Goal: Information Seeking & Learning: Learn about a topic

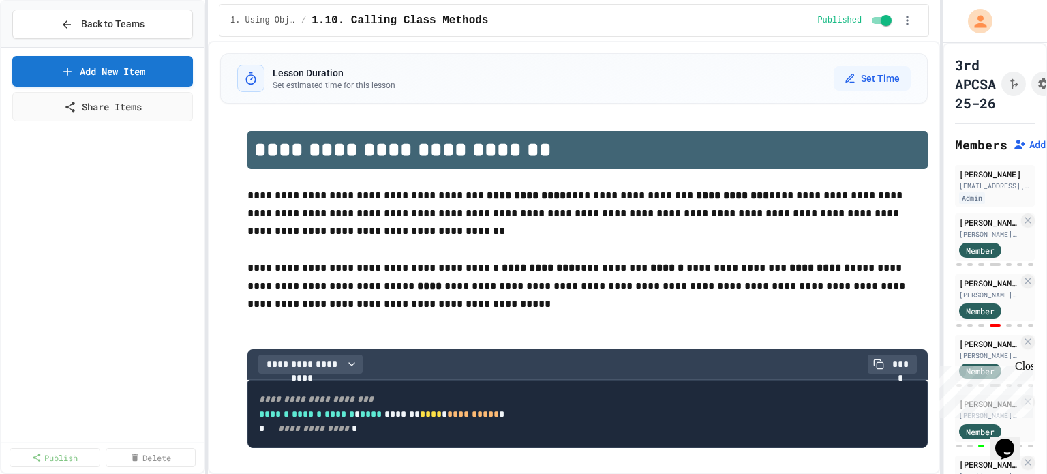
scroll to position [6294, 0]
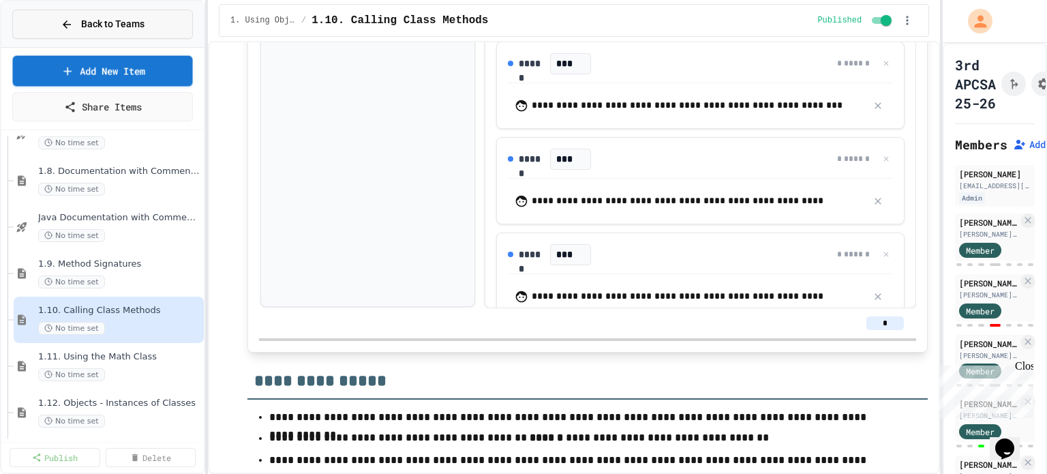
click at [80, 21] on div "Back to Teams" at bounding box center [103, 24] width 84 height 14
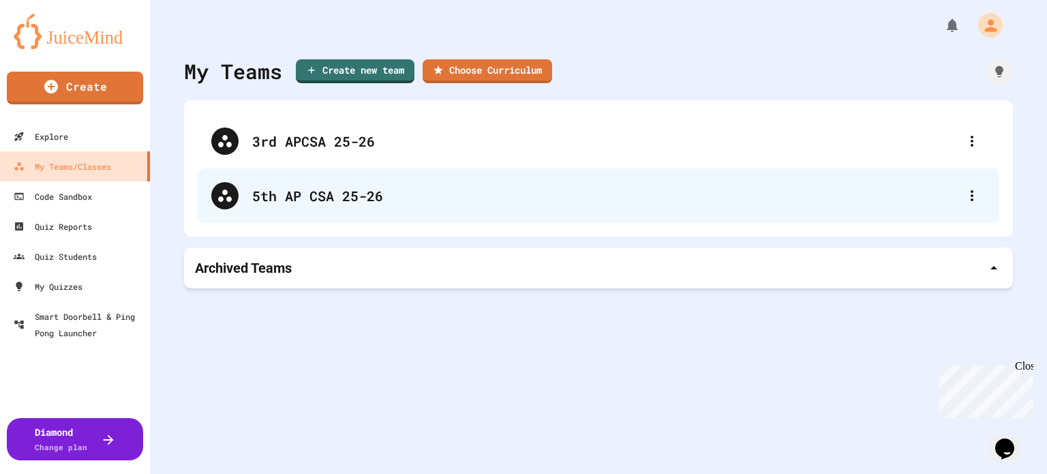
click at [341, 203] on div "5th AP CSA 25-26" at bounding box center [605, 195] width 706 height 20
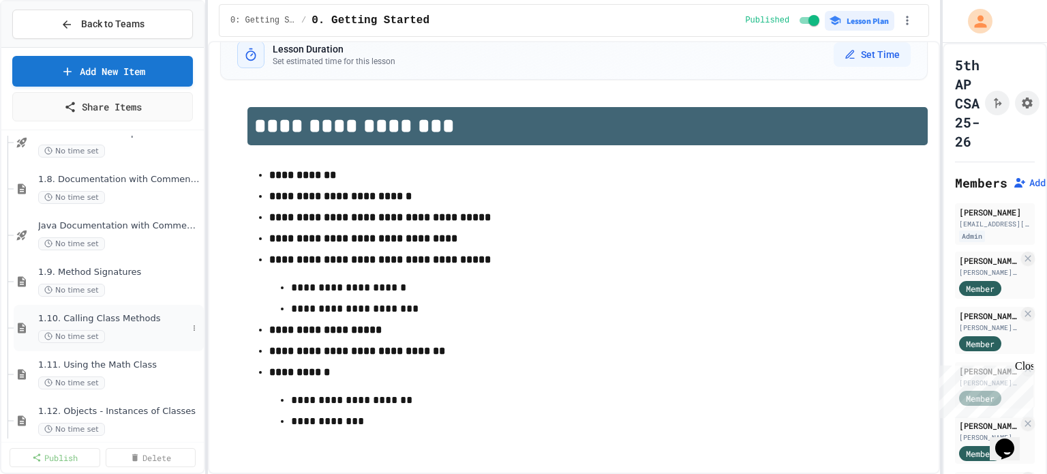
scroll to position [1159, 0]
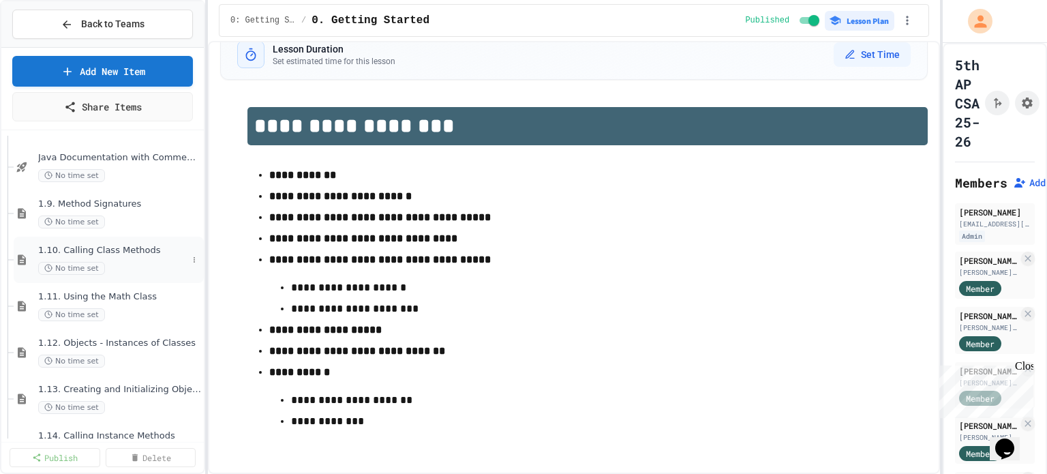
click at [110, 253] on span "1.10. Calling Class Methods" at bounding box center [112, 251] width 149 height 12
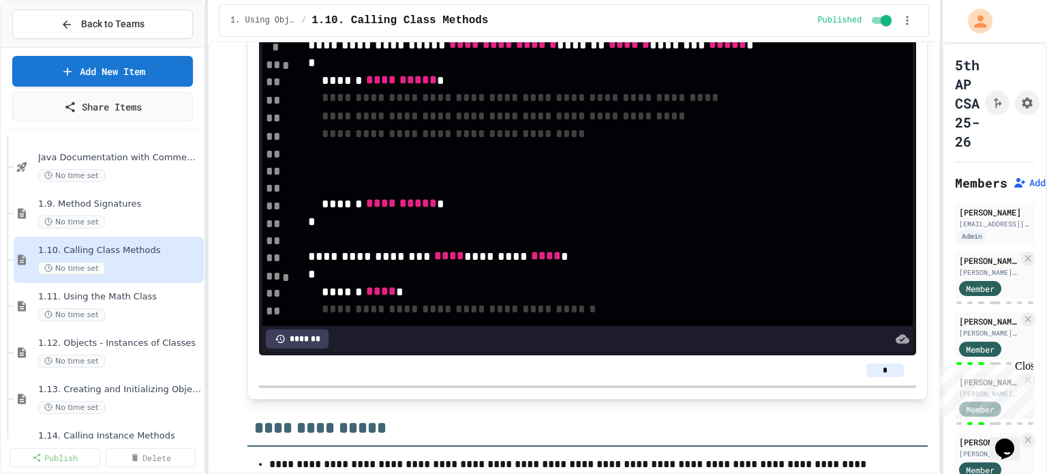
scroll to position [68, 0]
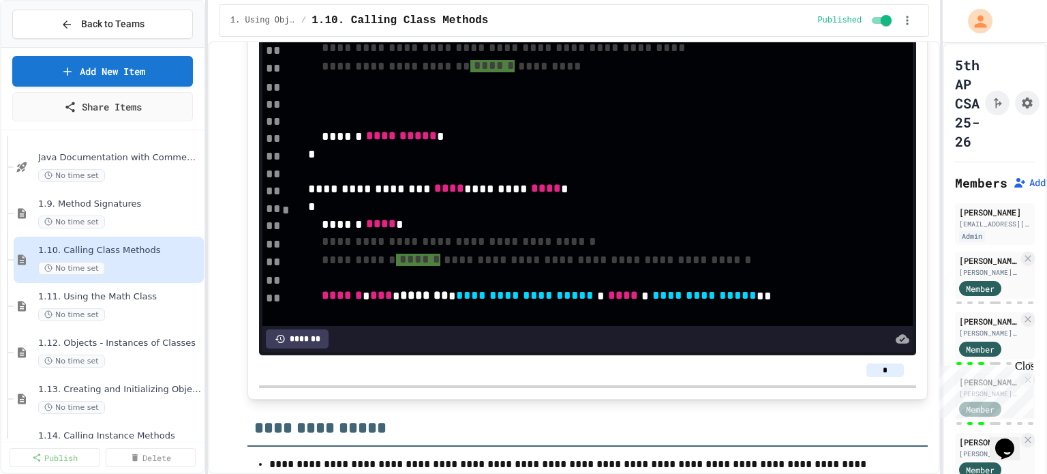
drag, startPoint x: 618, startPoint y: 191, endPoint x: 662, endPoint y: 191, distance: 44.3
drag, startPoint x: 722, startPoint y: 191, endPoint x: 757, endPoint y: 190, distance: 35.4
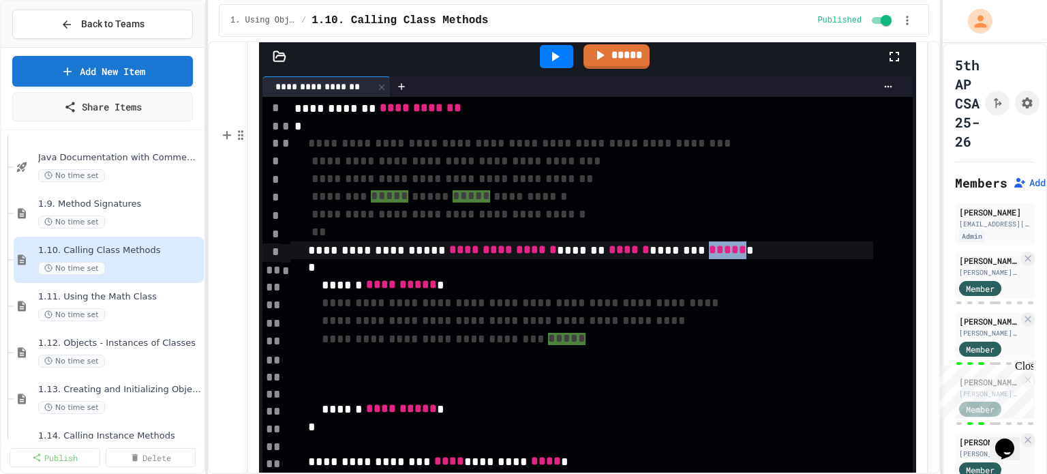
scroll to position [5974, 0]
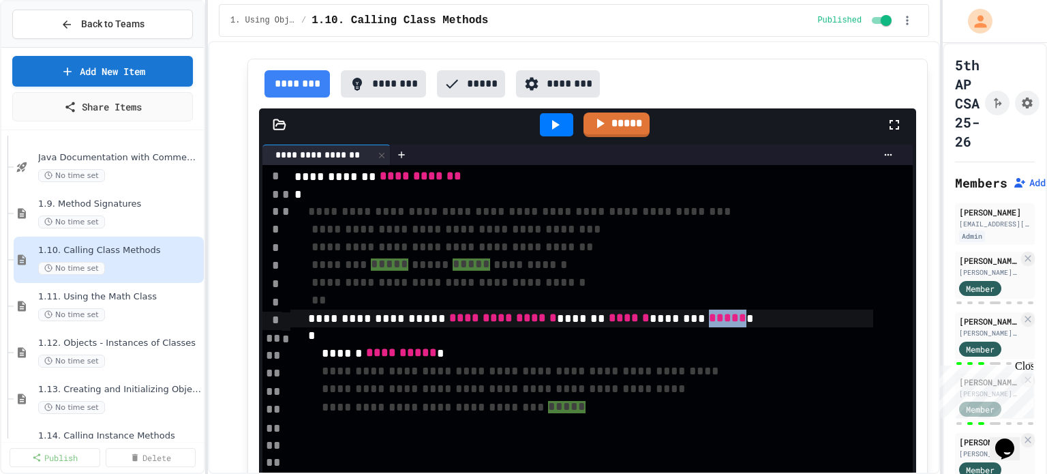
click at [564, 97] on button "********" at bounding box center [558, 83] width 84 height 27
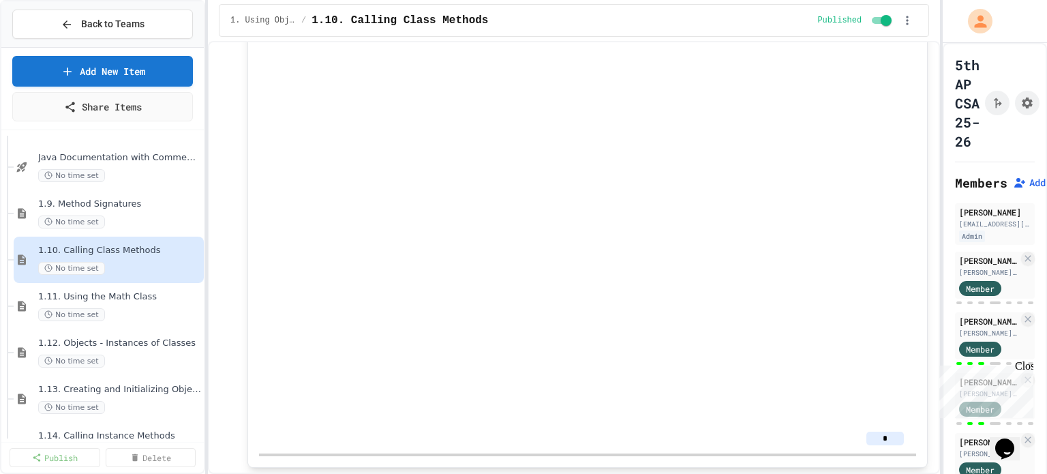
scroll to position [6247, 0]
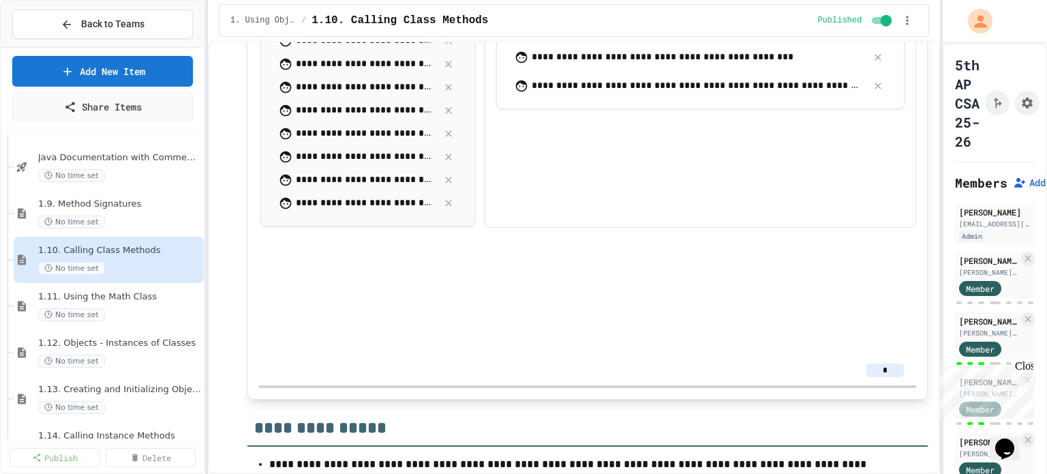
drag, startPoint x: 859, startPoint y: 138, endPoint x: 671, endPoint y: 189, distance: 195.6
